Goal: Information Seeking & Learning: Learn about a topic

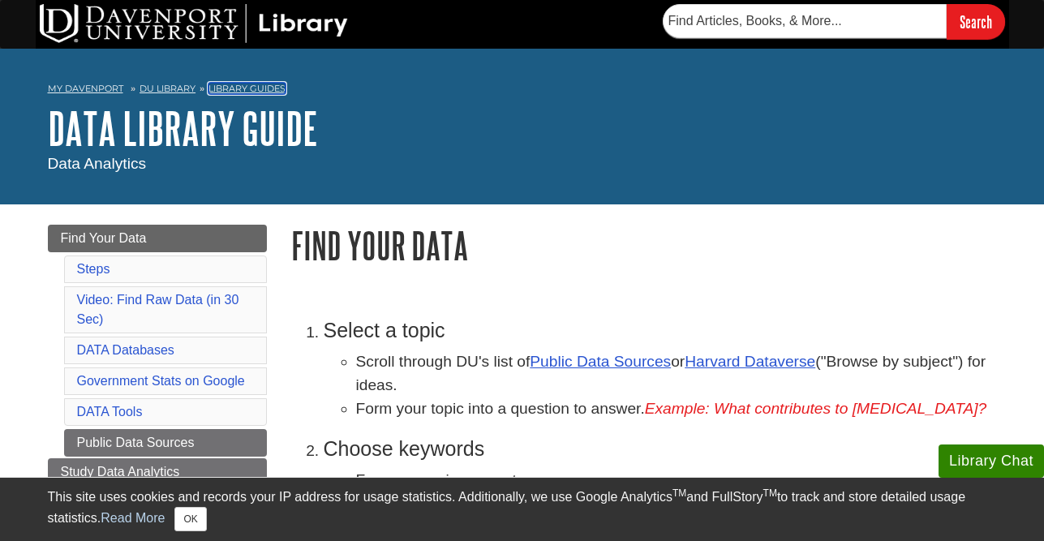
click at [223, 84] on link "Library Guides" at bounding box center [246, 88] width 77 height 11
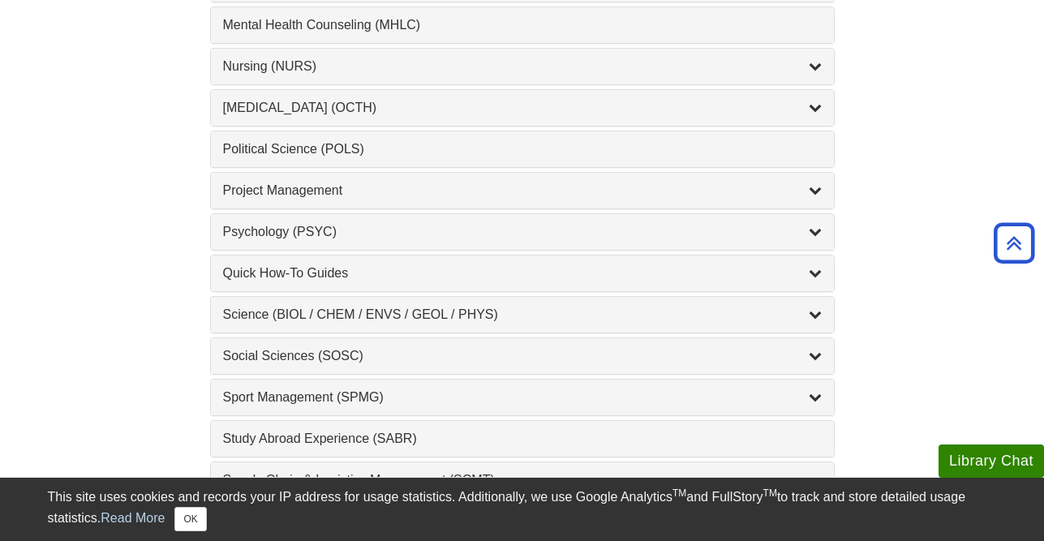
scroll to position [1632, 0]
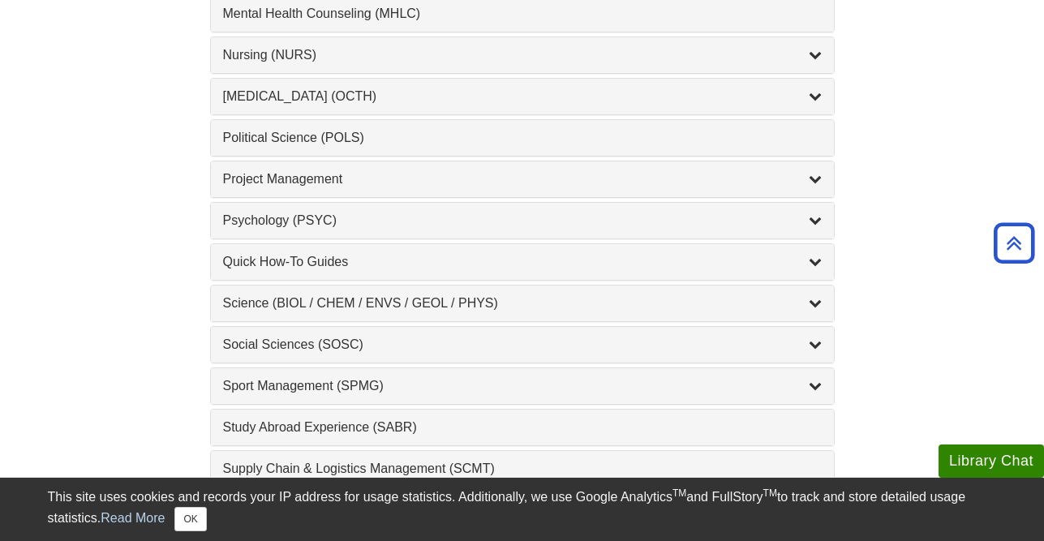
click at [316, 371] on div "Sport Management (SPMG) , 2 guides" at bounding box center [522, 386] width 623 height 36
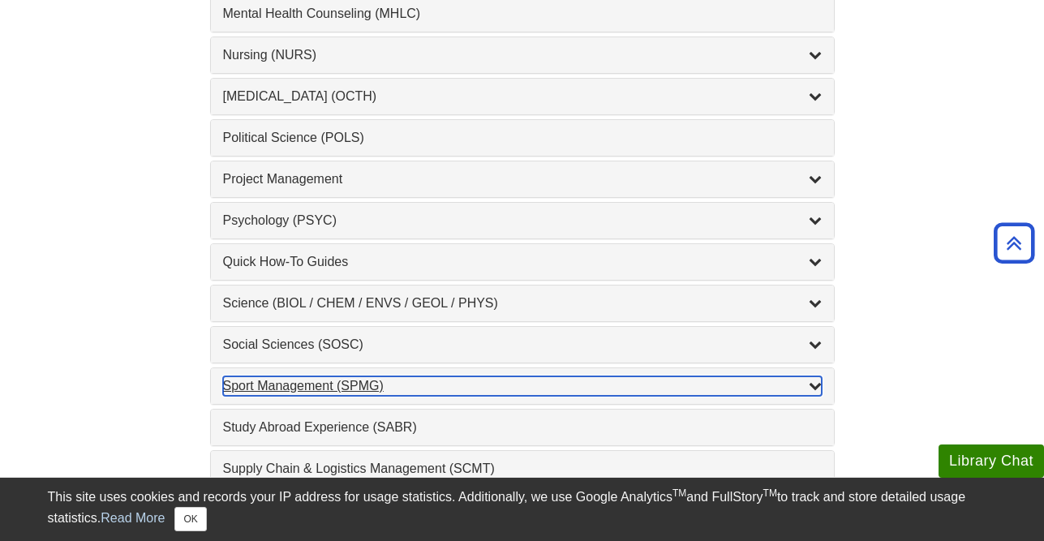
click at [509, 392] on div "Sport Management (SPMG) , 2 guides" at bounding box center [522, 385] width 599 height 19
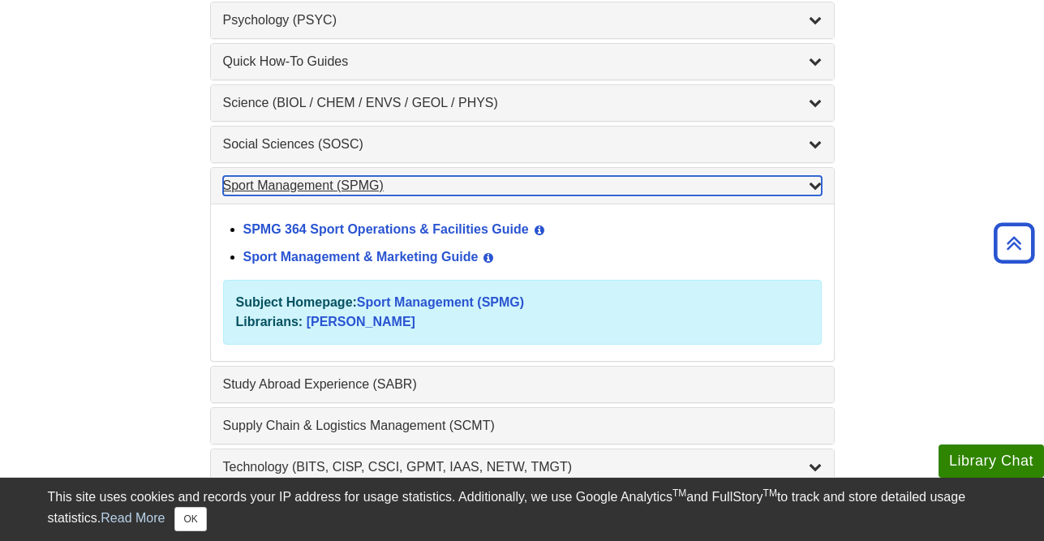
scroll to position [1848, 0]
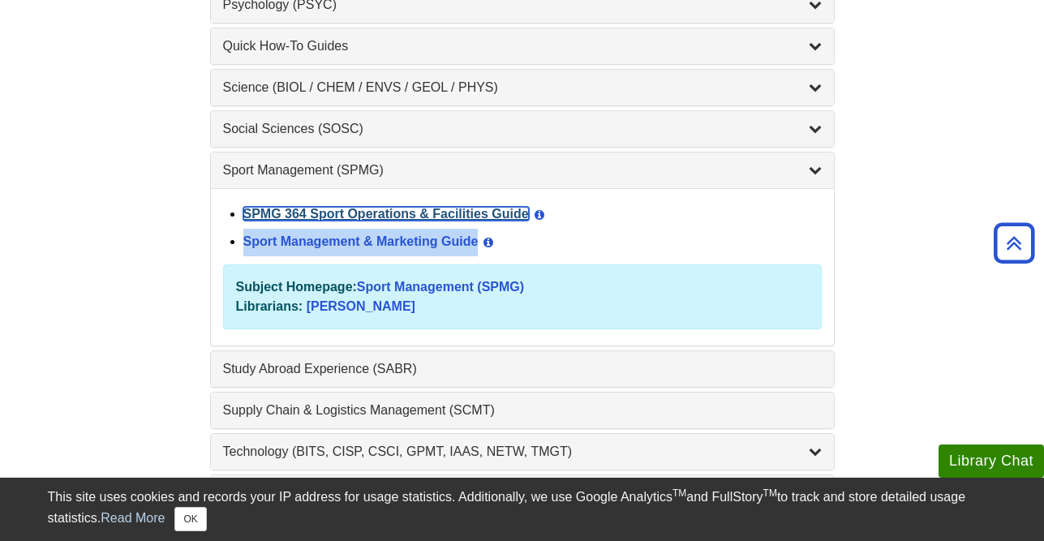
click at [351, 213] on link "SPMG 364 Sport Operations & Facilities Guide" at bounding box center [386, 214] width 286 height 14
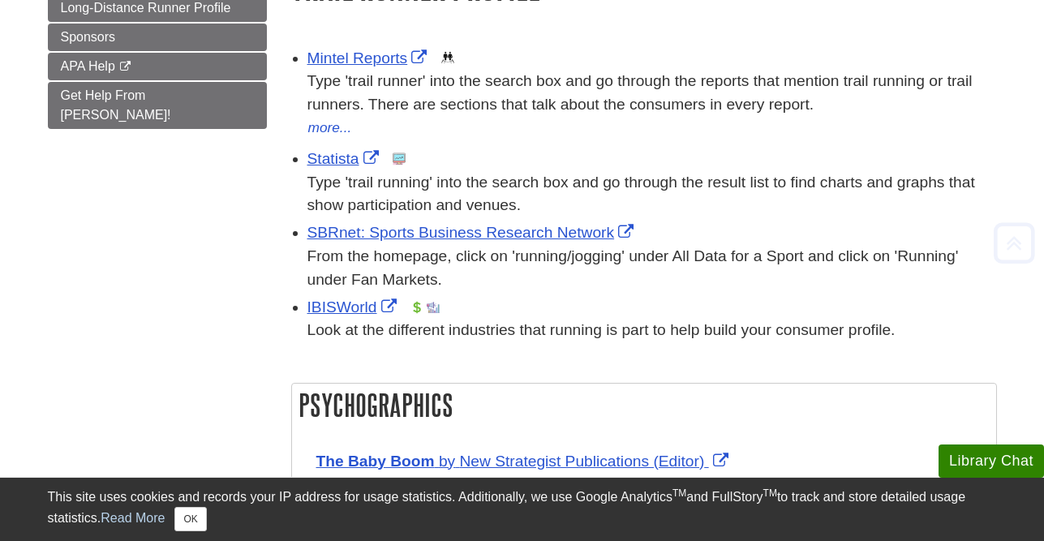
scroll to position [251, 0]
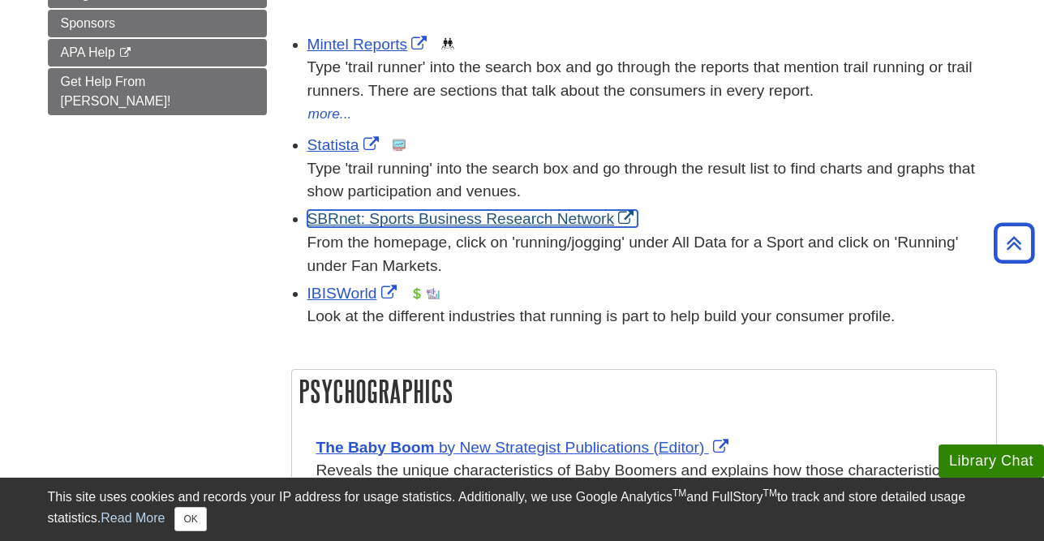
click at [531, 216] on link "SBRnet: Sports Business Research Network" at bounding box center [472, 218] width 331 height 17
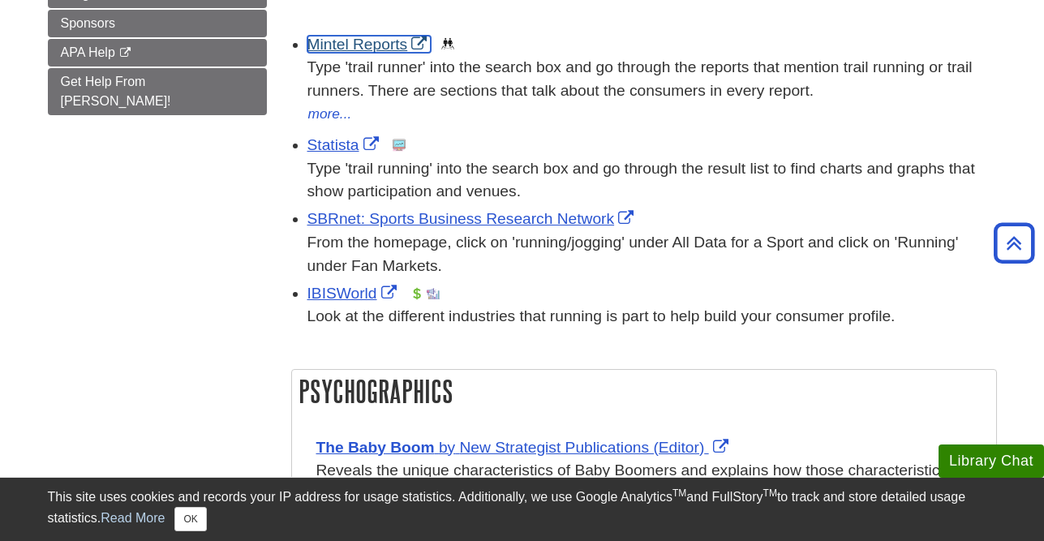
click at [359, 42] on link "Mintel Reports" at bounding box center [369, 44] width 124 height 17
